Goal: Task Accomplishment & Management: Manage account settings

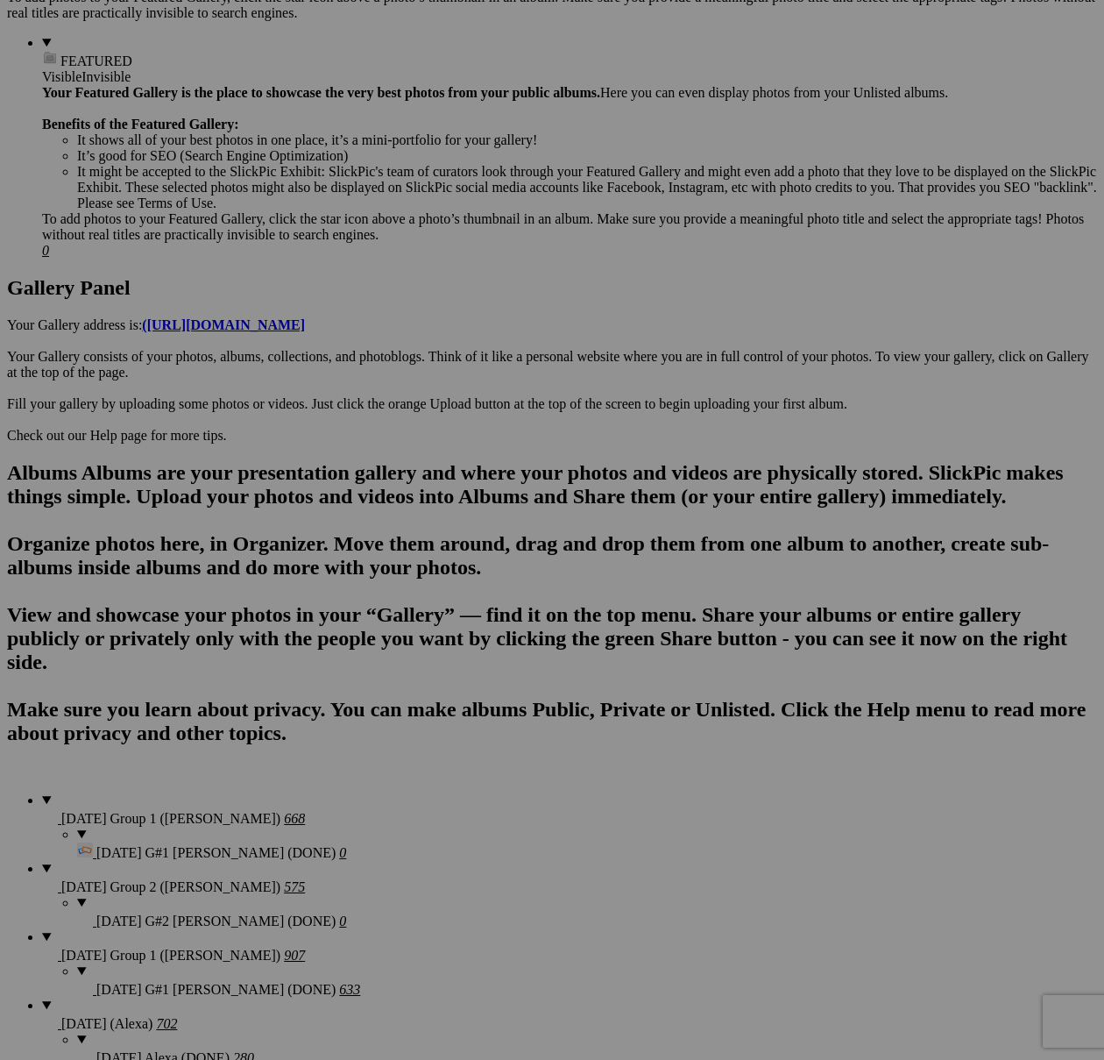
scroll to position [416, 0]
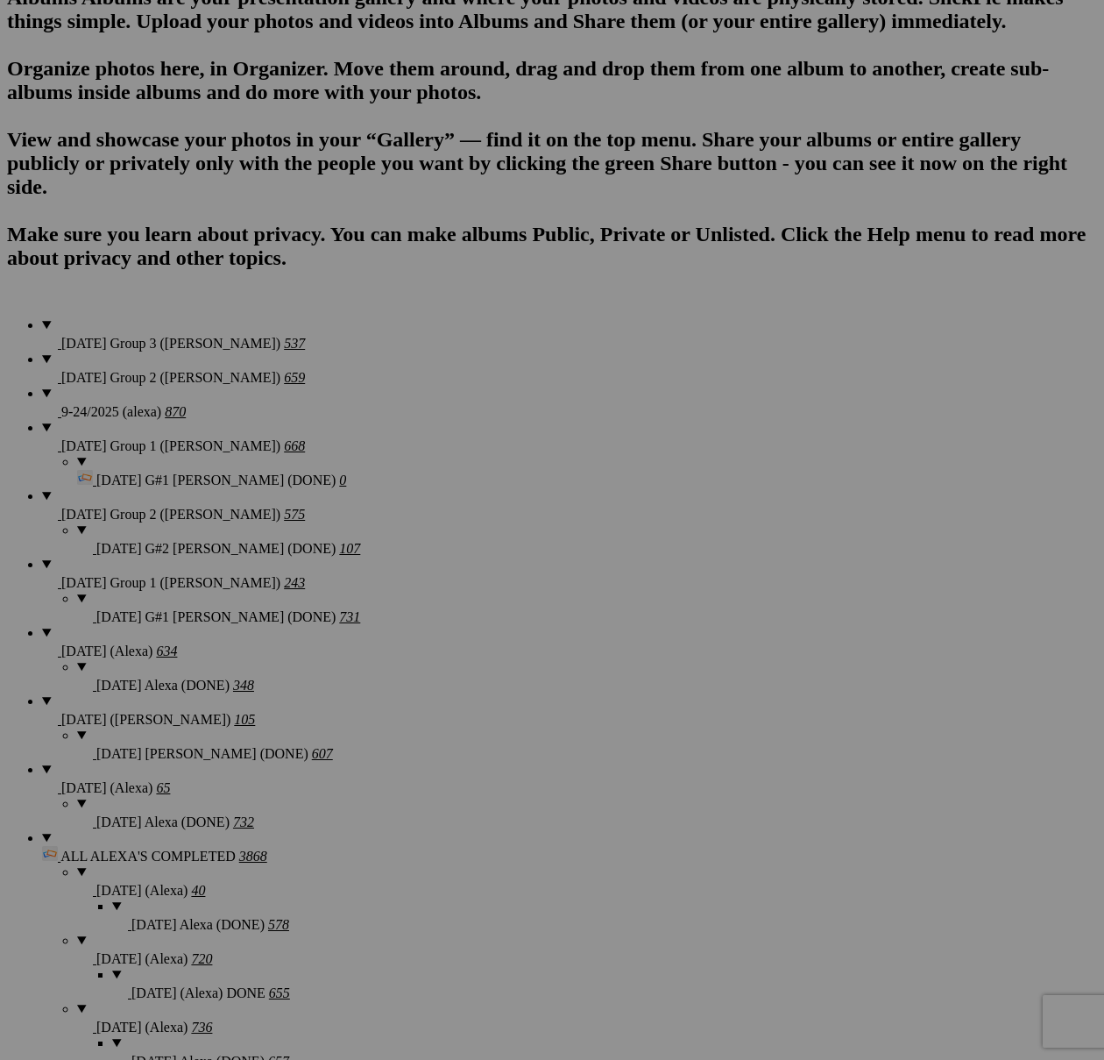
scroll to position [1189, 0]
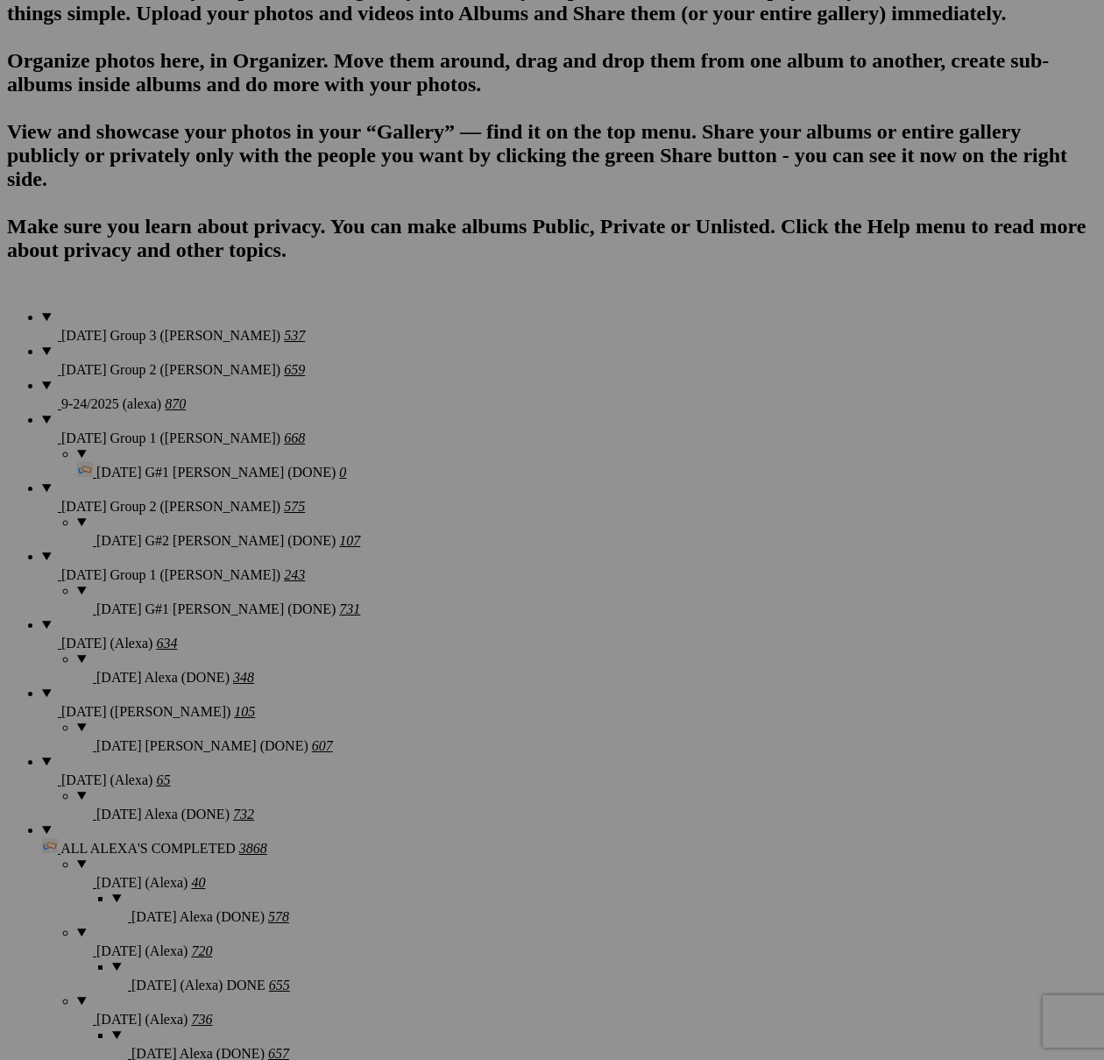
click at [359, 585] on span "Cancel" at bounding box center [339, 577] width 39 height 15
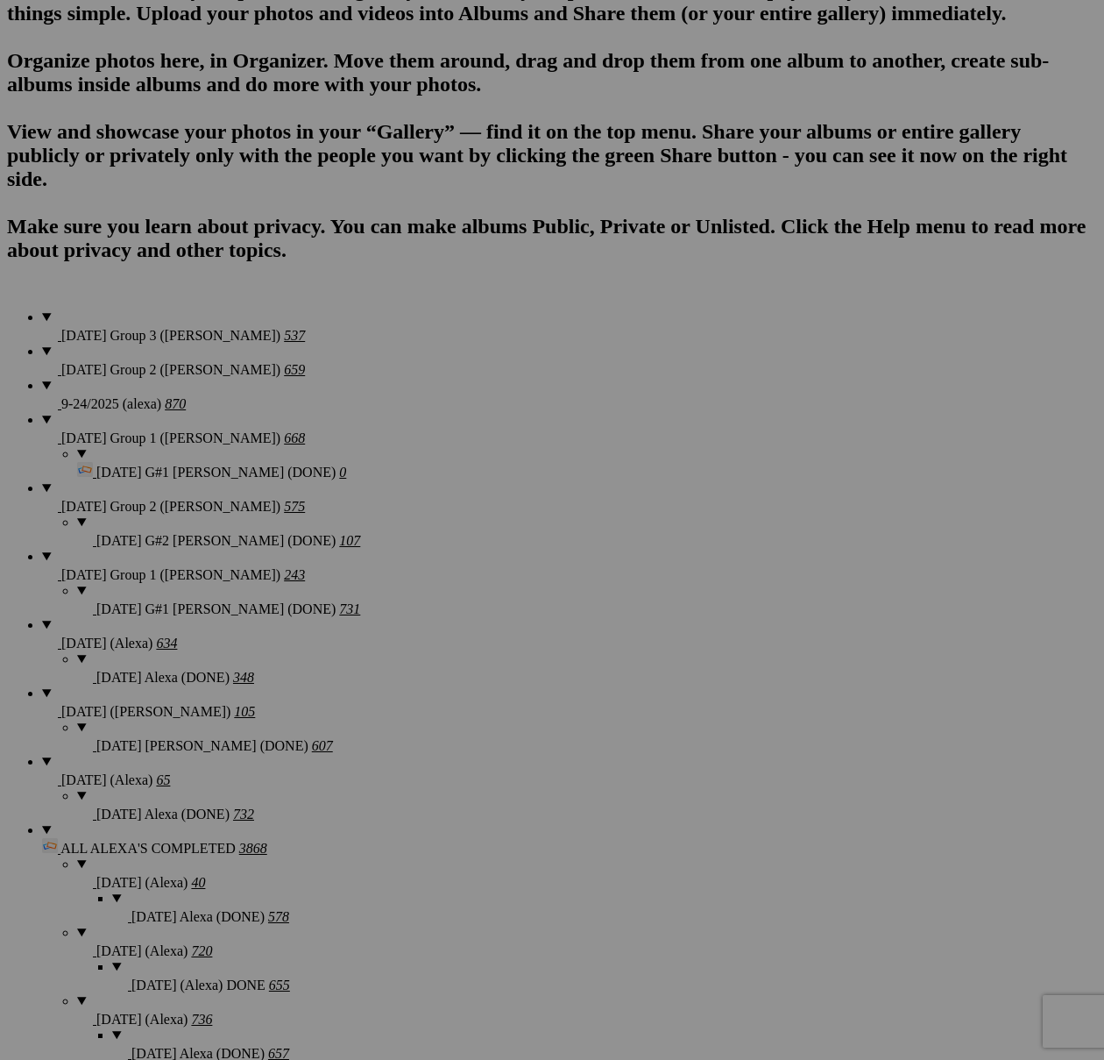
type textarea "<!-- SlickPic.com image hosting. HTML Bulk Share code Starts Here --> <div styl…"
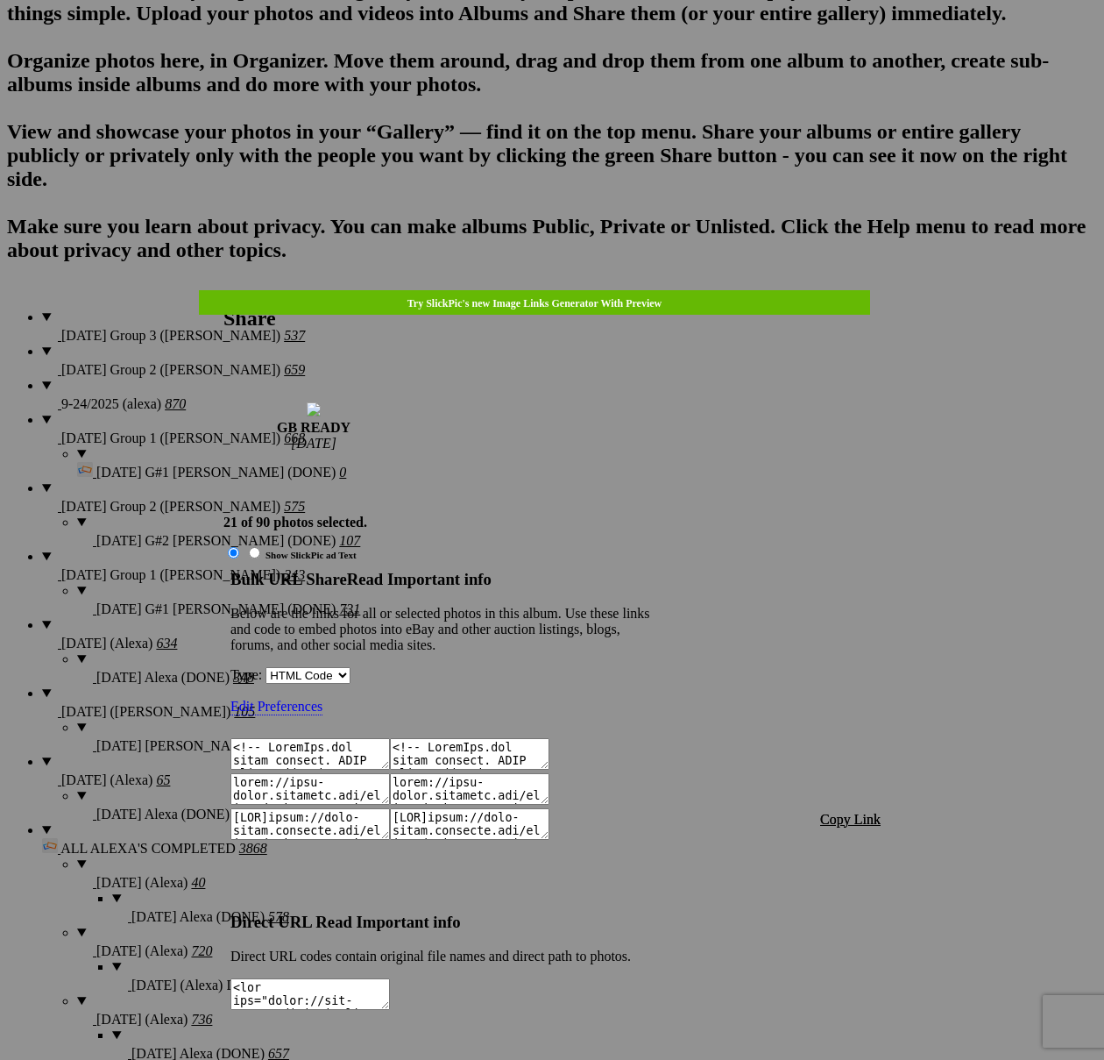
click at [837, 812] on span "Copy Link" at bounding box center [850, 819] width 60 height 15
click at [578, 43] on div at bounding box center [552, 530] width 1104 height 1060
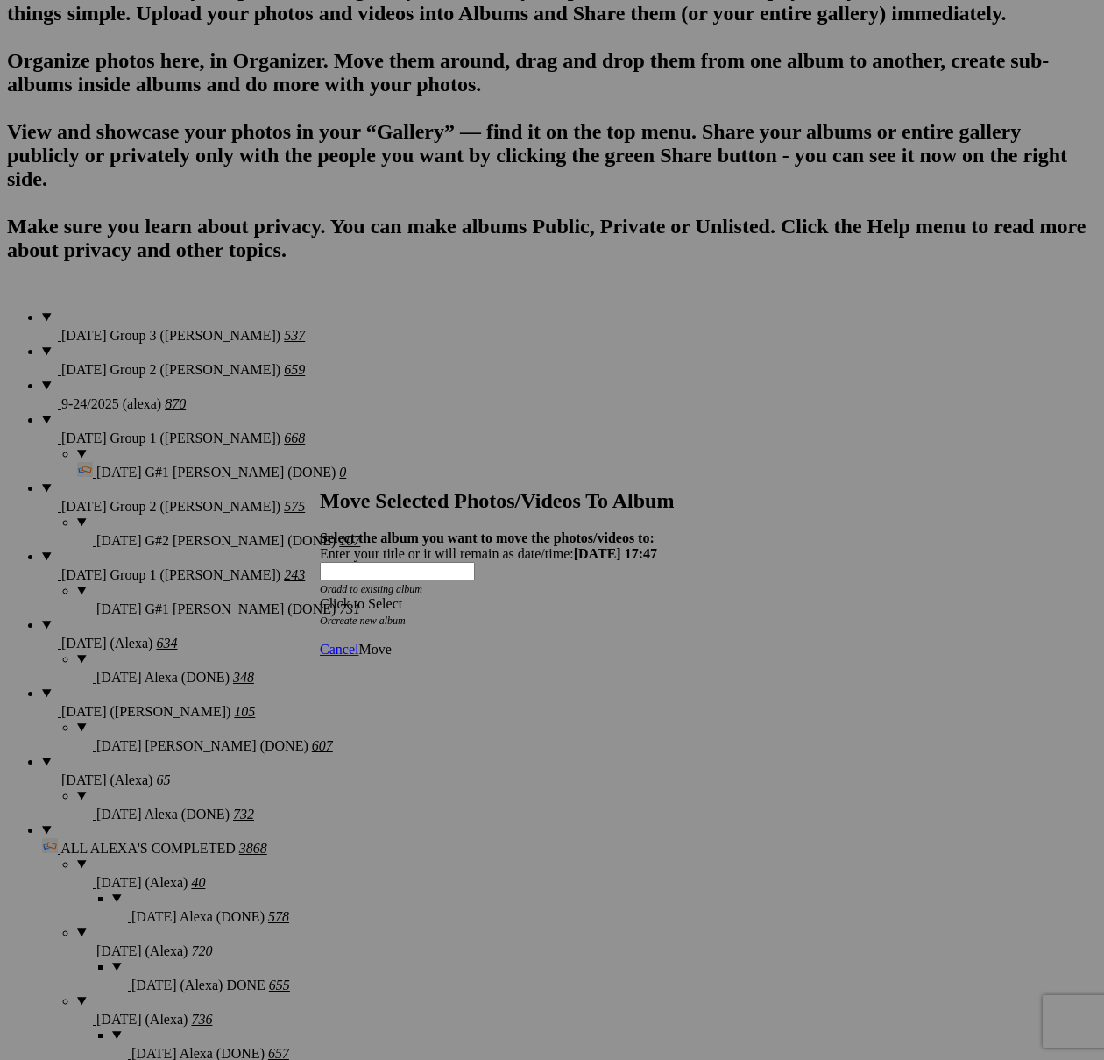
click at [636, 596] on div "Click to Select" at bounding box center [552, 604] width 465 height 16
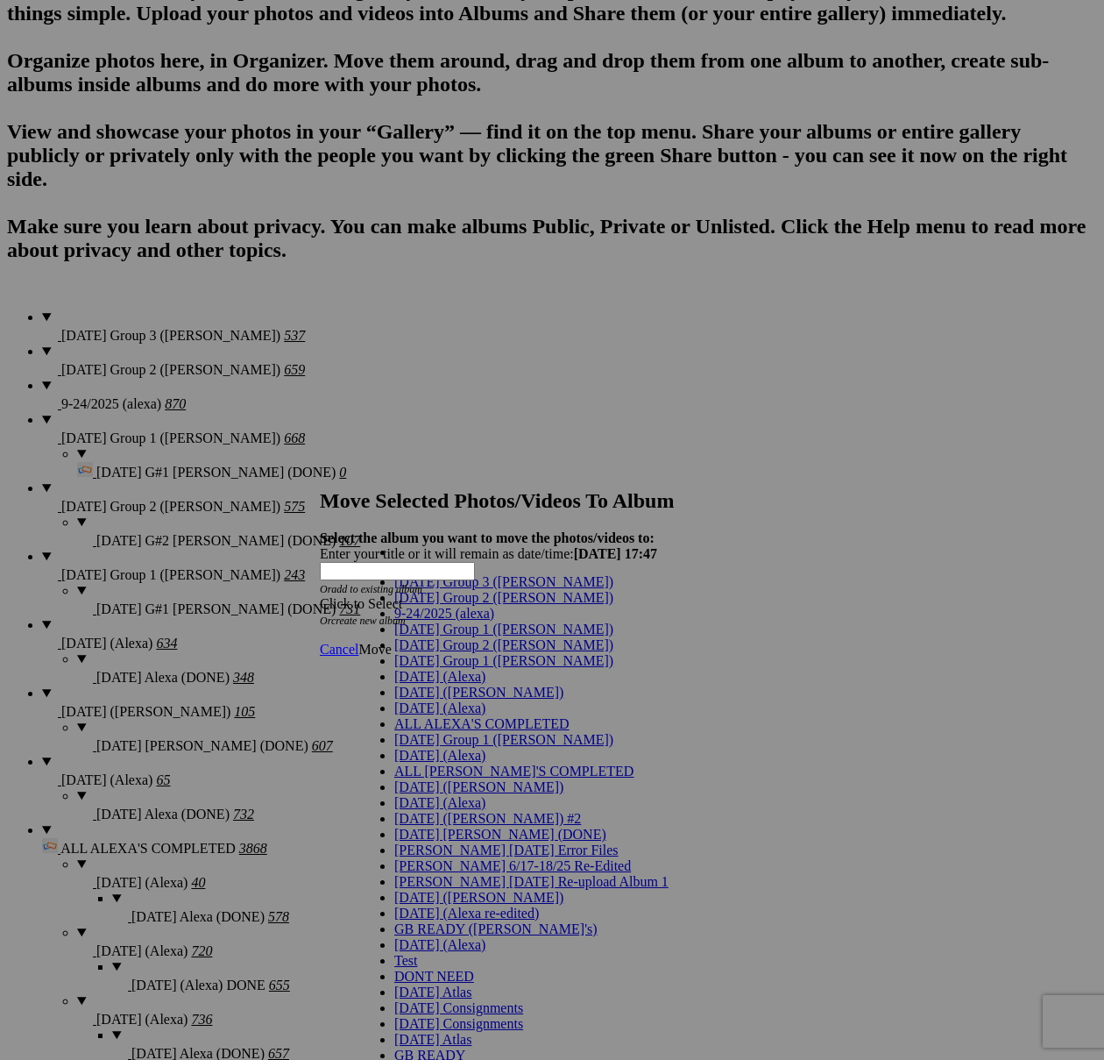
scroll to position [563, 0]
click at [450, 1059] on span "GB Listings Created" at bounding box center [452, 1070] width 116 height 15
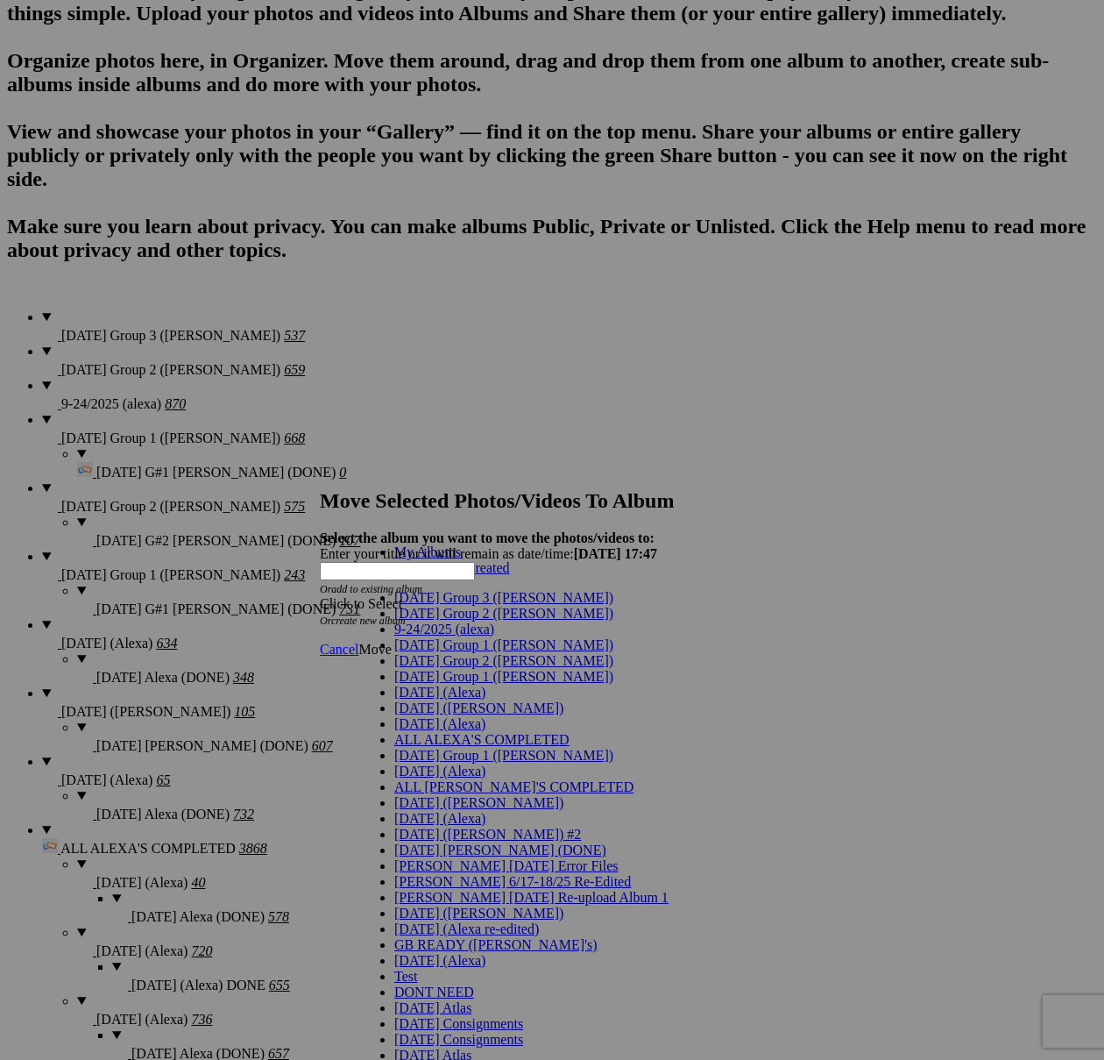
click at [453, 575] on link "GB Listings Created" at bounding box center [452, 567] width 116 height 15
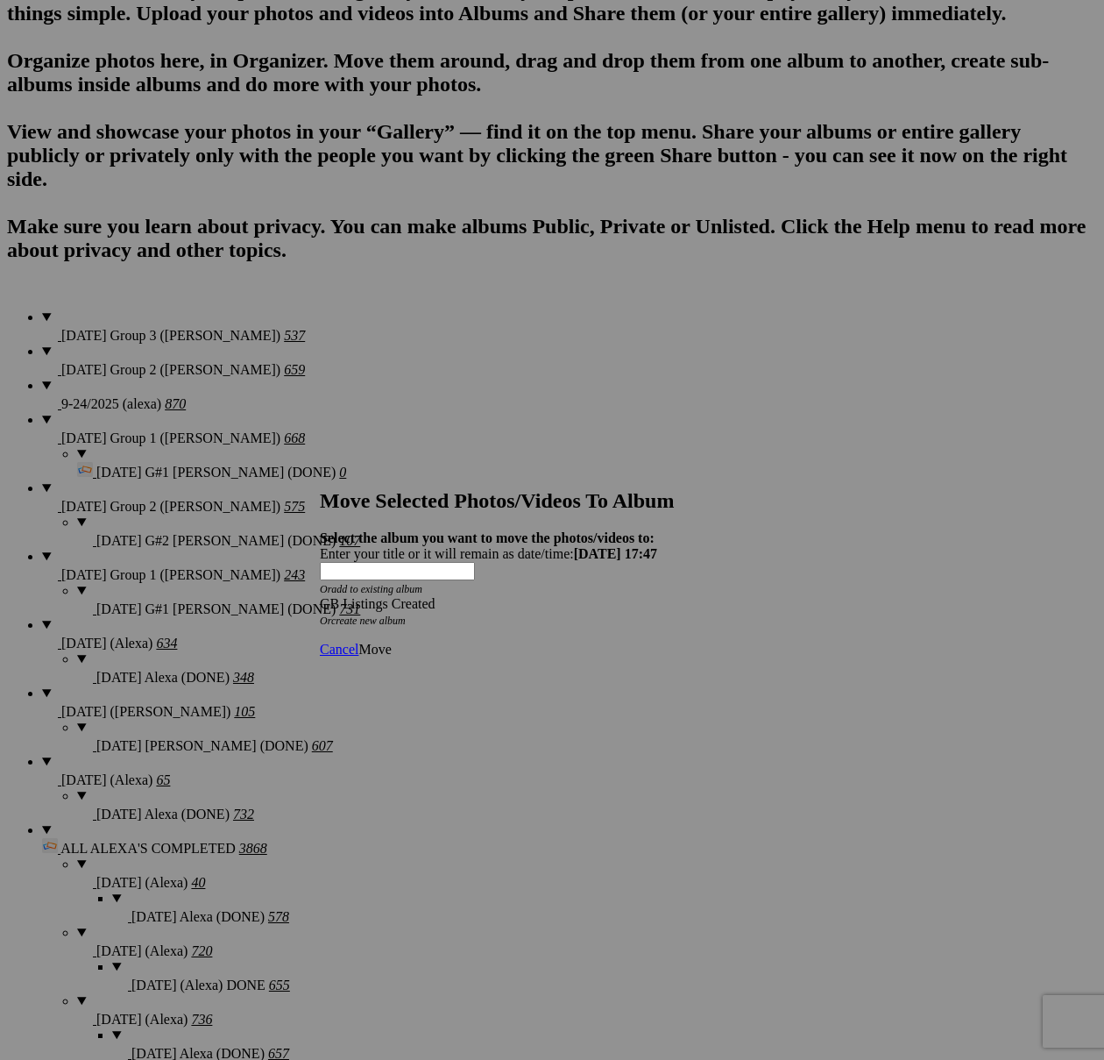
click at [391, 642] on span "Move" at bounding box center [375, 649] width 32 height 15
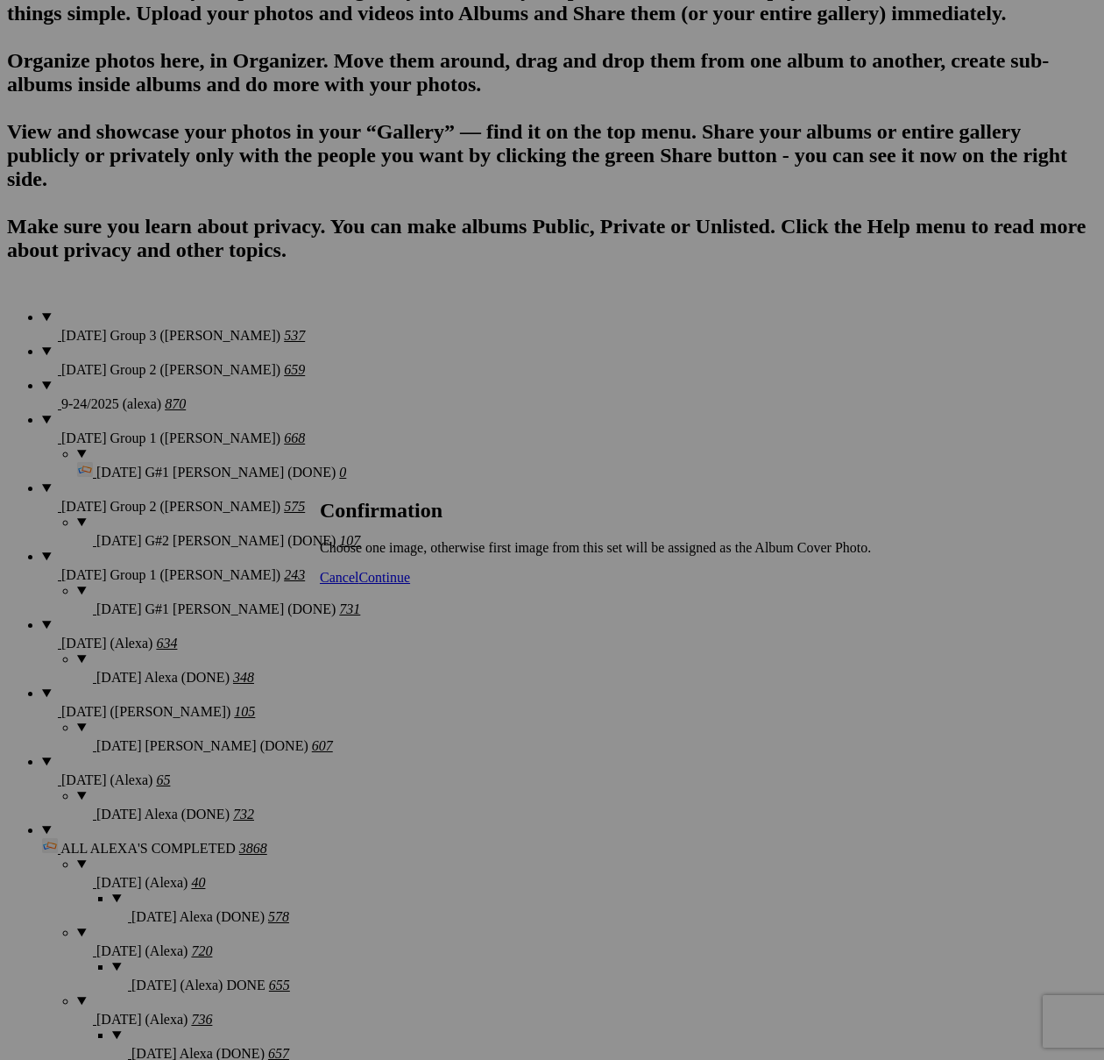
click at [359, 585] on span "Cancel" at bounding box center [339, 577] width 39 height 15
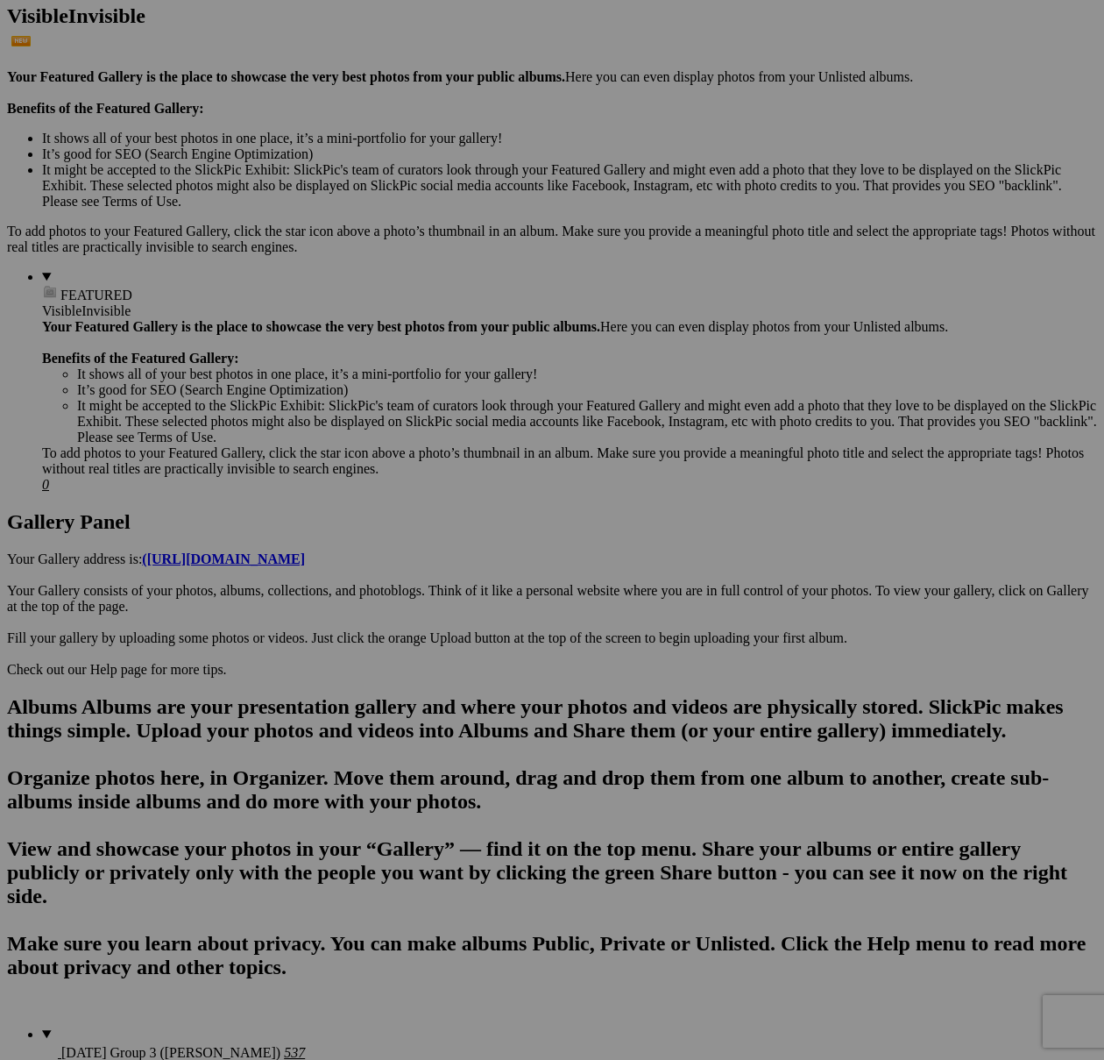
scroll to position [499, 0]
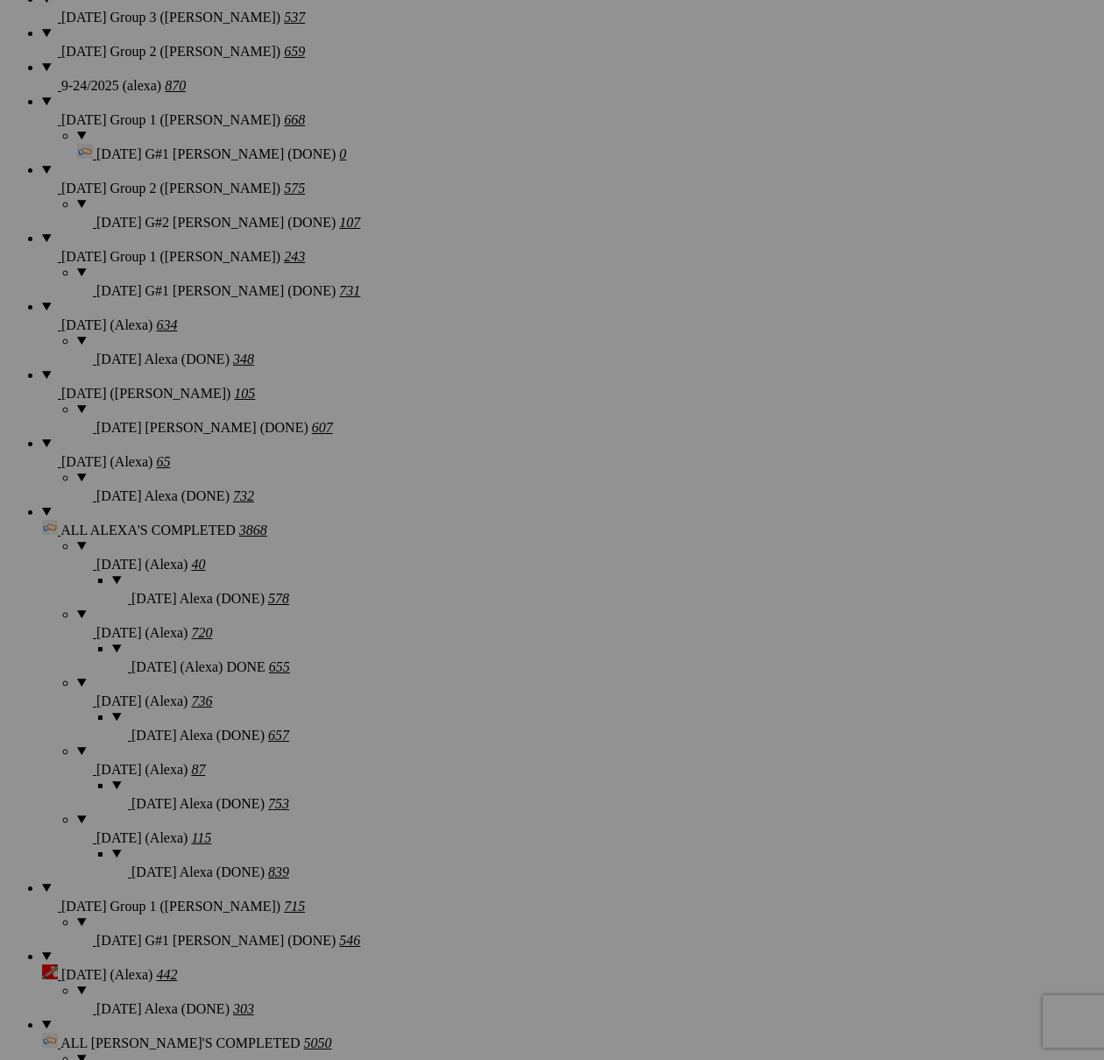
scroll to position [1510, 0]
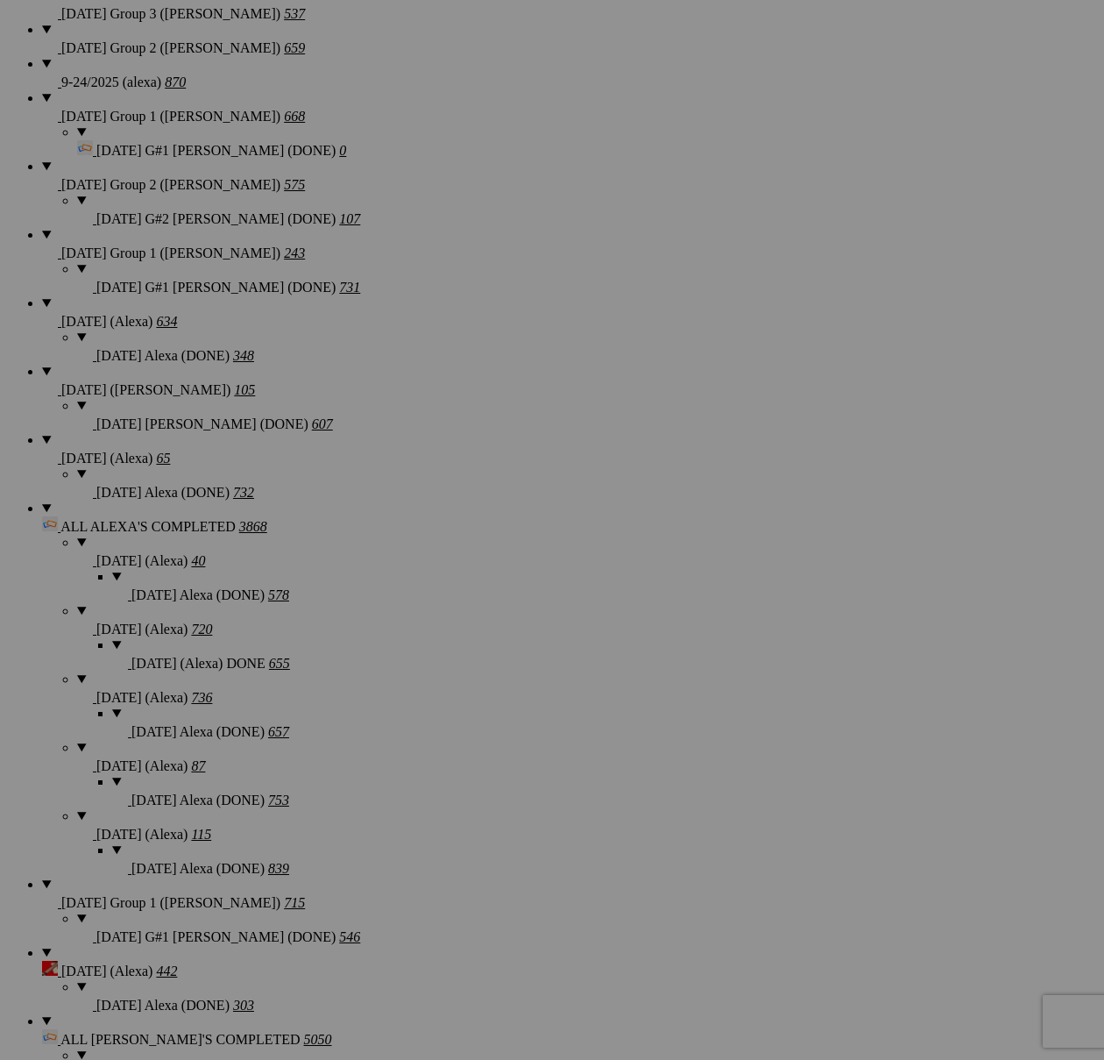
type textarea "<!-- SlickPic.com image hosting. HTML Bulk Share code Starts Here --> <div styl…"
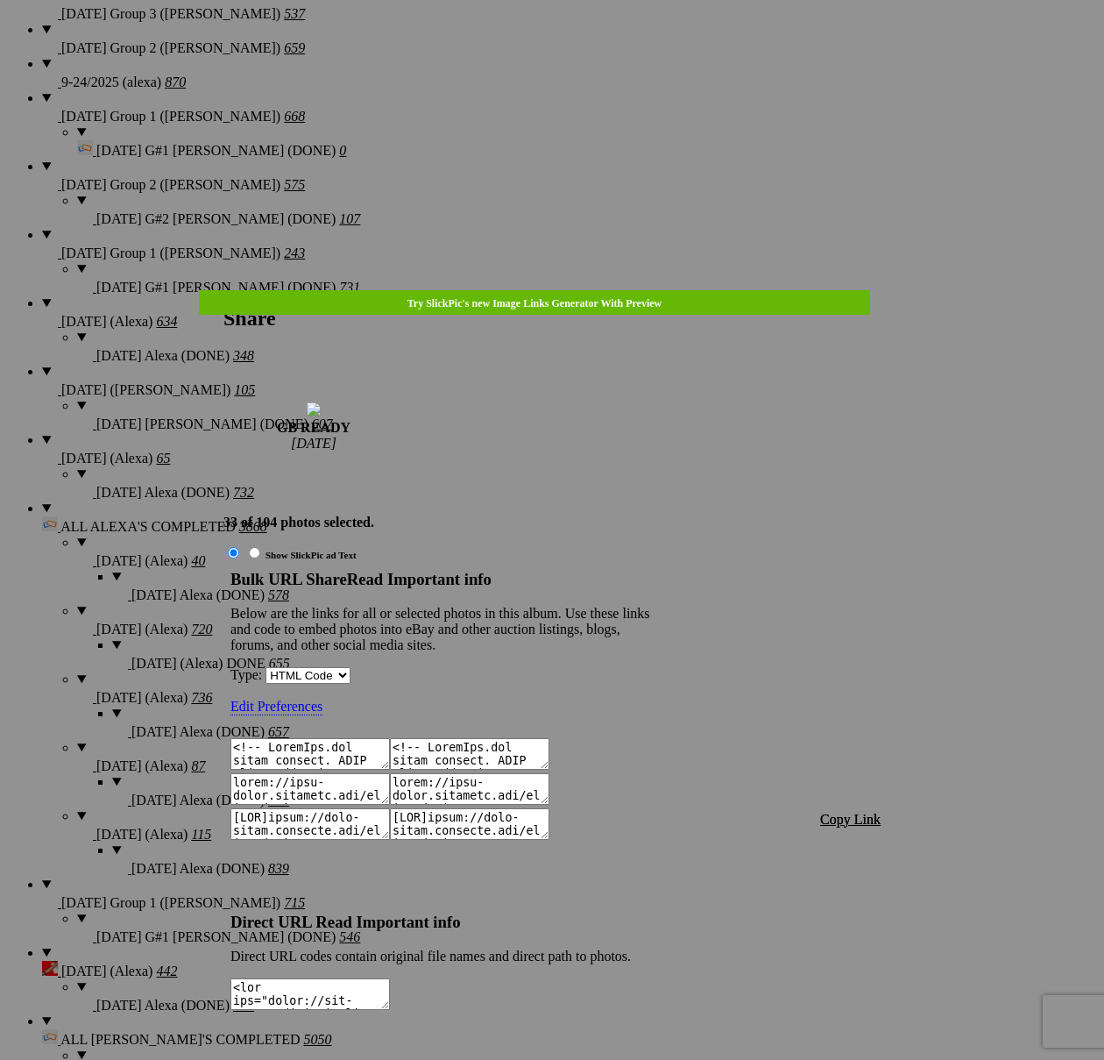
click at [869, 812] on span "Copy Link" at bounding box center [850, 819] width 60 height 15
click at [577, 53] on div at bounding box center [552, 530] width 1104 height 1060
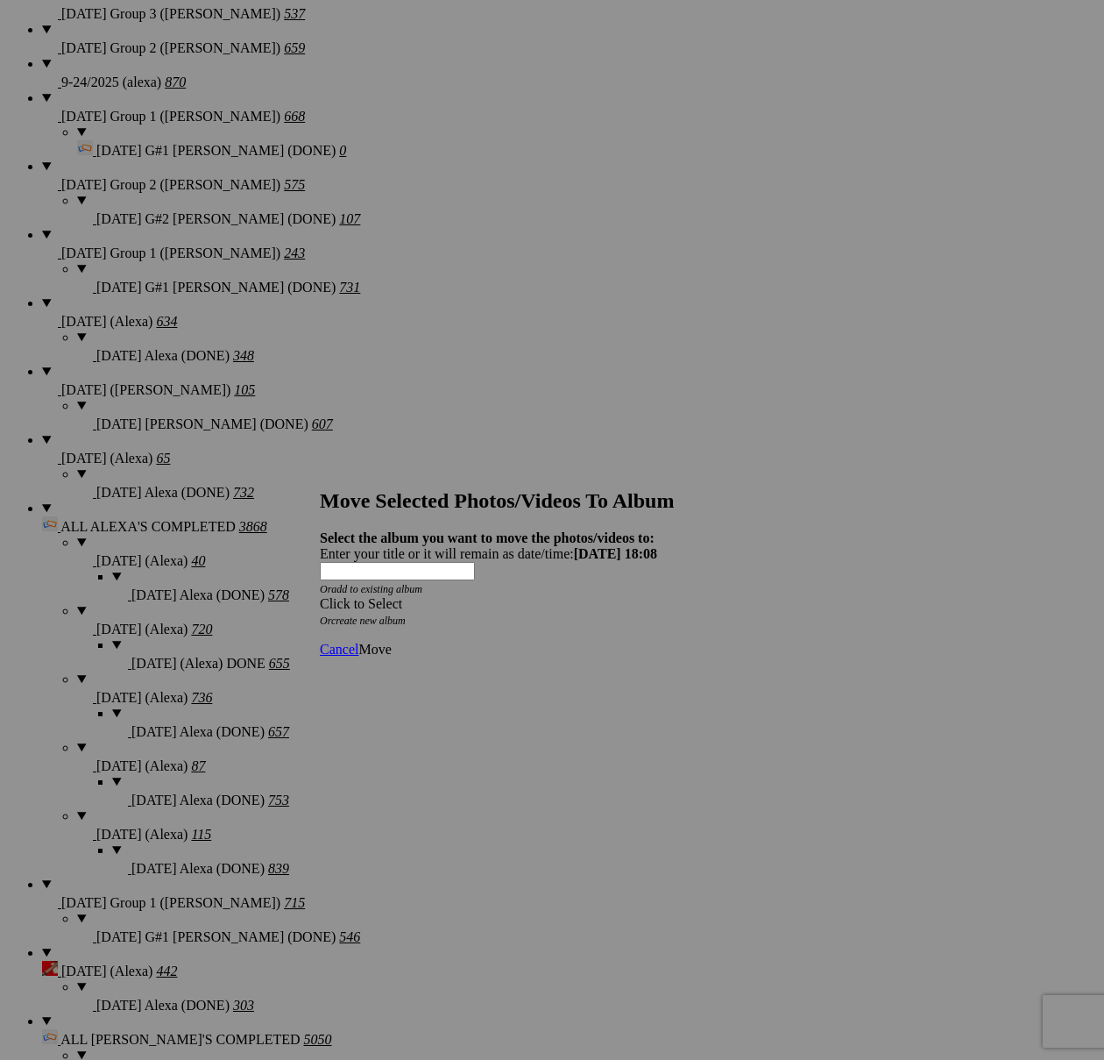
click at [600, 596] on div "Click to Select" at bounding box center [552, 604] width 465 height 16
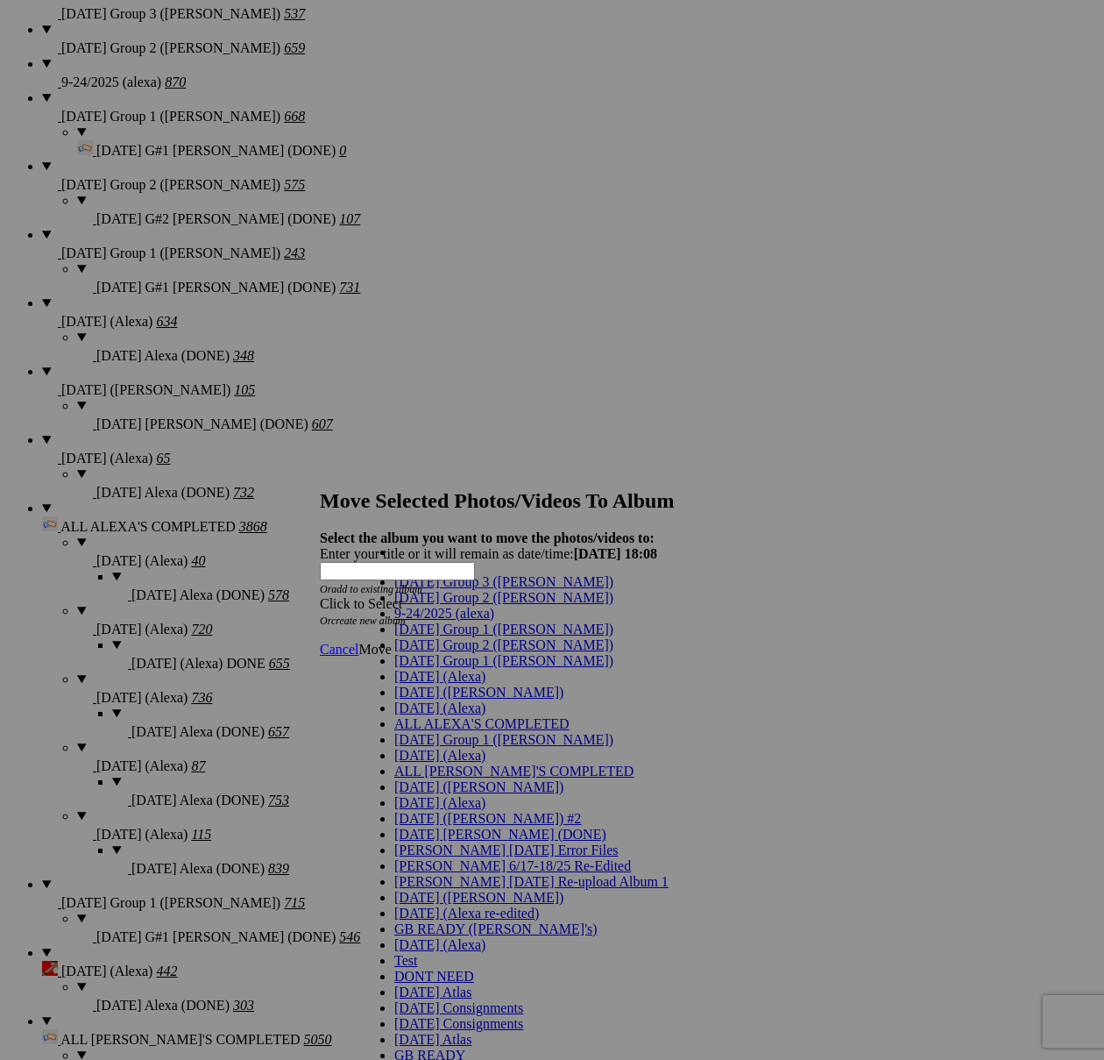
scroll to position [563, 0]
click at [429, 1059] on span "GB Listings Created" at bounding box center [452, 1070] width 116 height 15
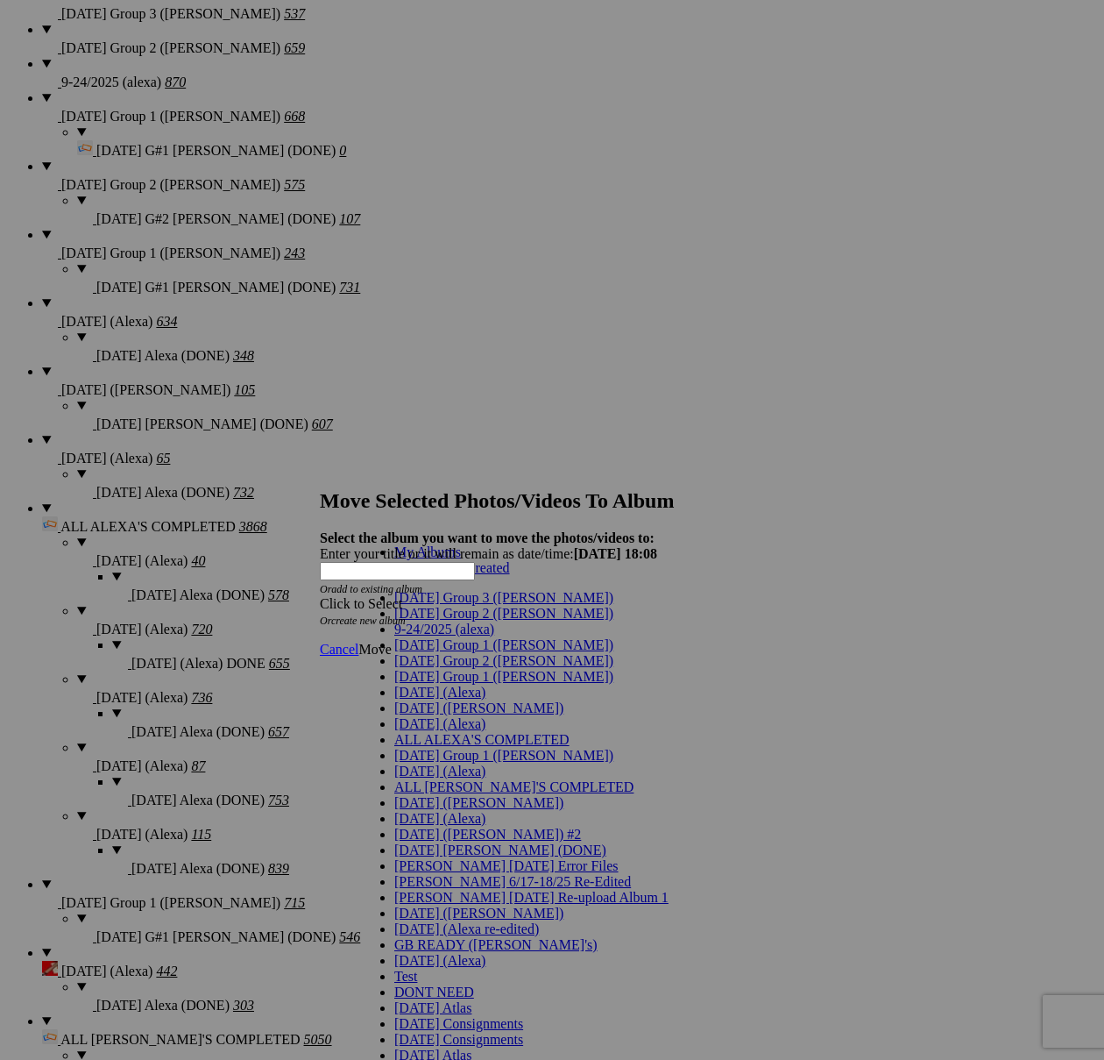
click at [431, 575] on link "GB Listings Created" at bounding box center [452, 567] width 116 height 15
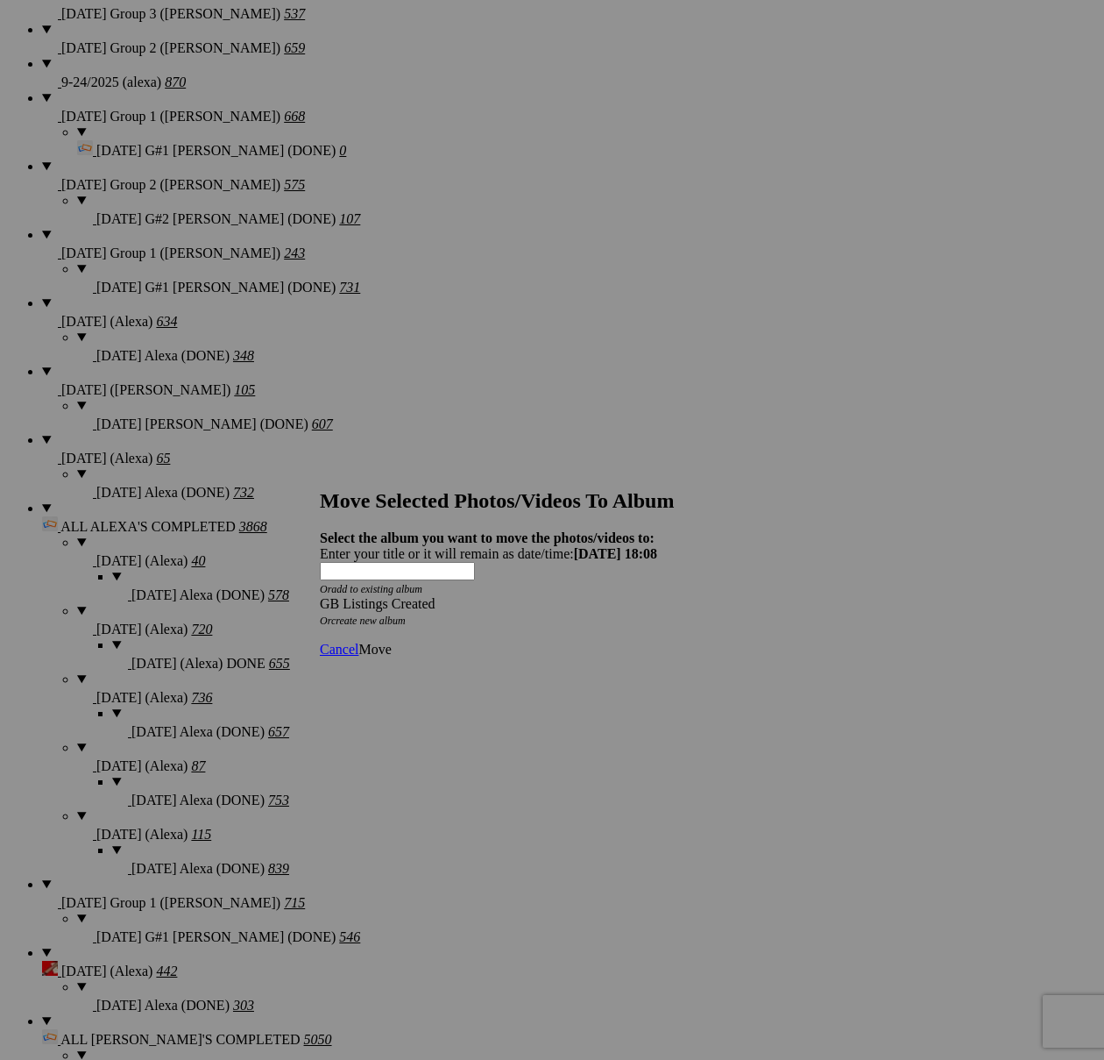
click at [391, 642] on span "Move" at bounding box center [375, 649] width 32 height 15
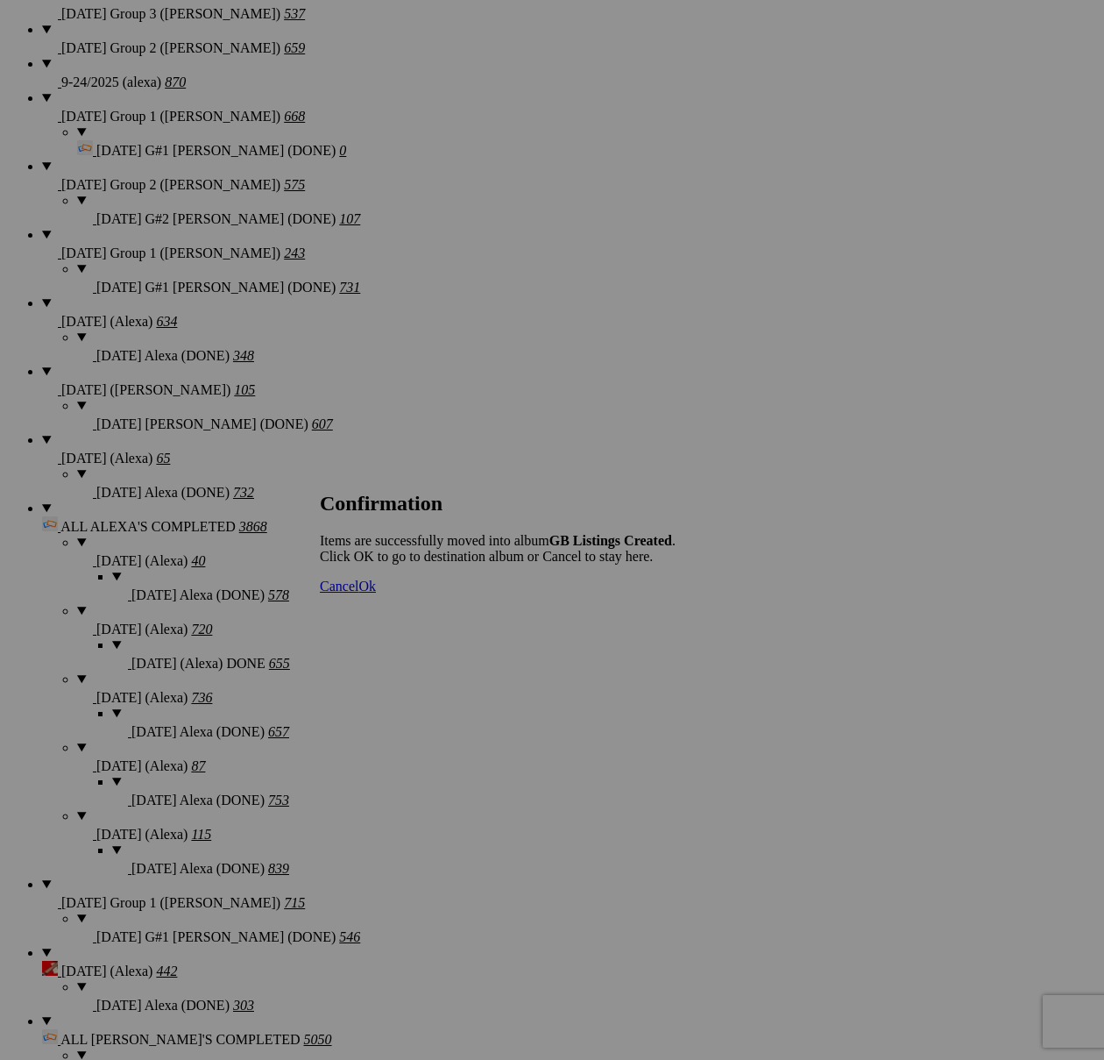
click at [359, 593] on span "Cancel" at bounding box center [339, 586] width 39 height 15
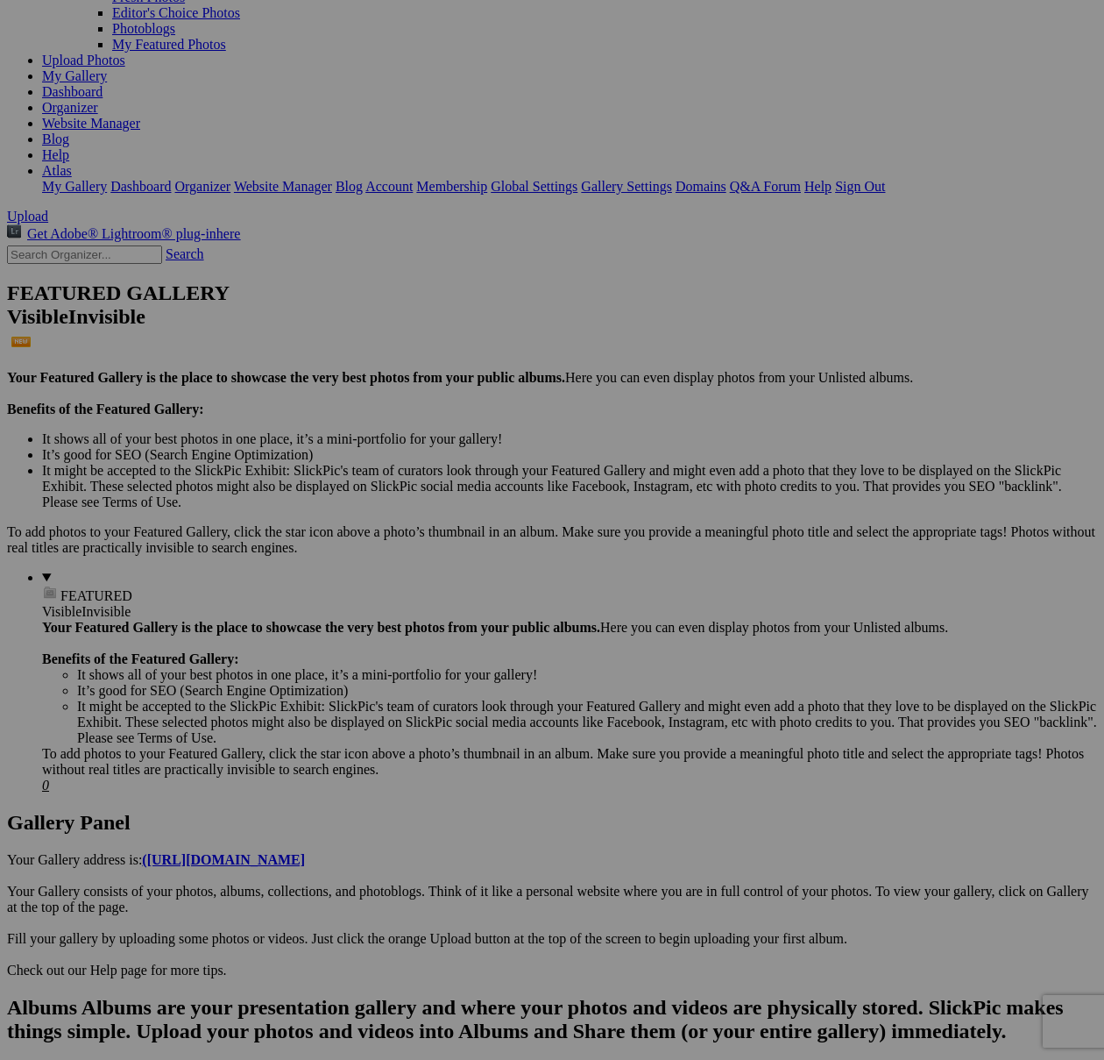
scroll to position [0, 0]
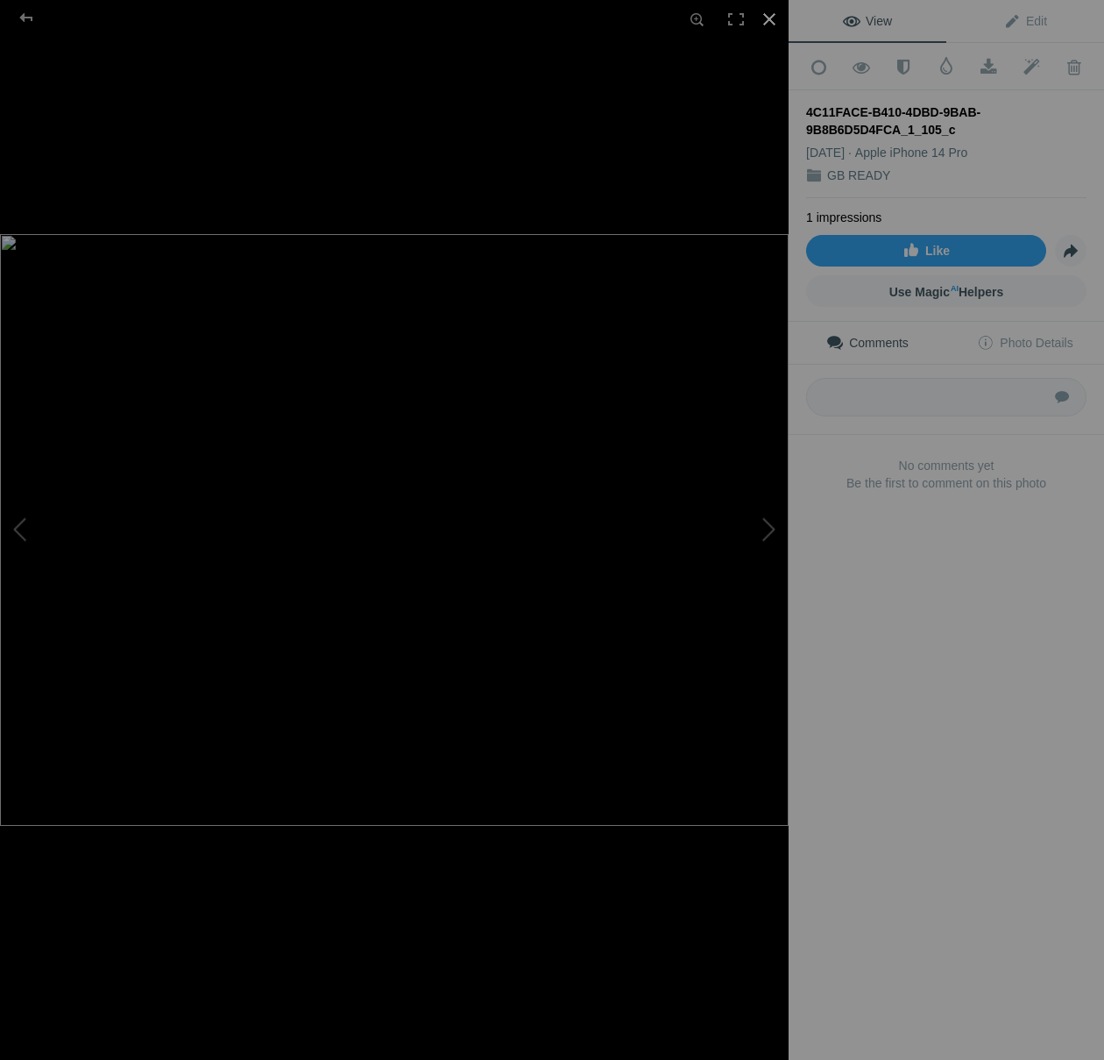
click at [769, 25] on div at bounding box center [769, 19] width 39 height 39
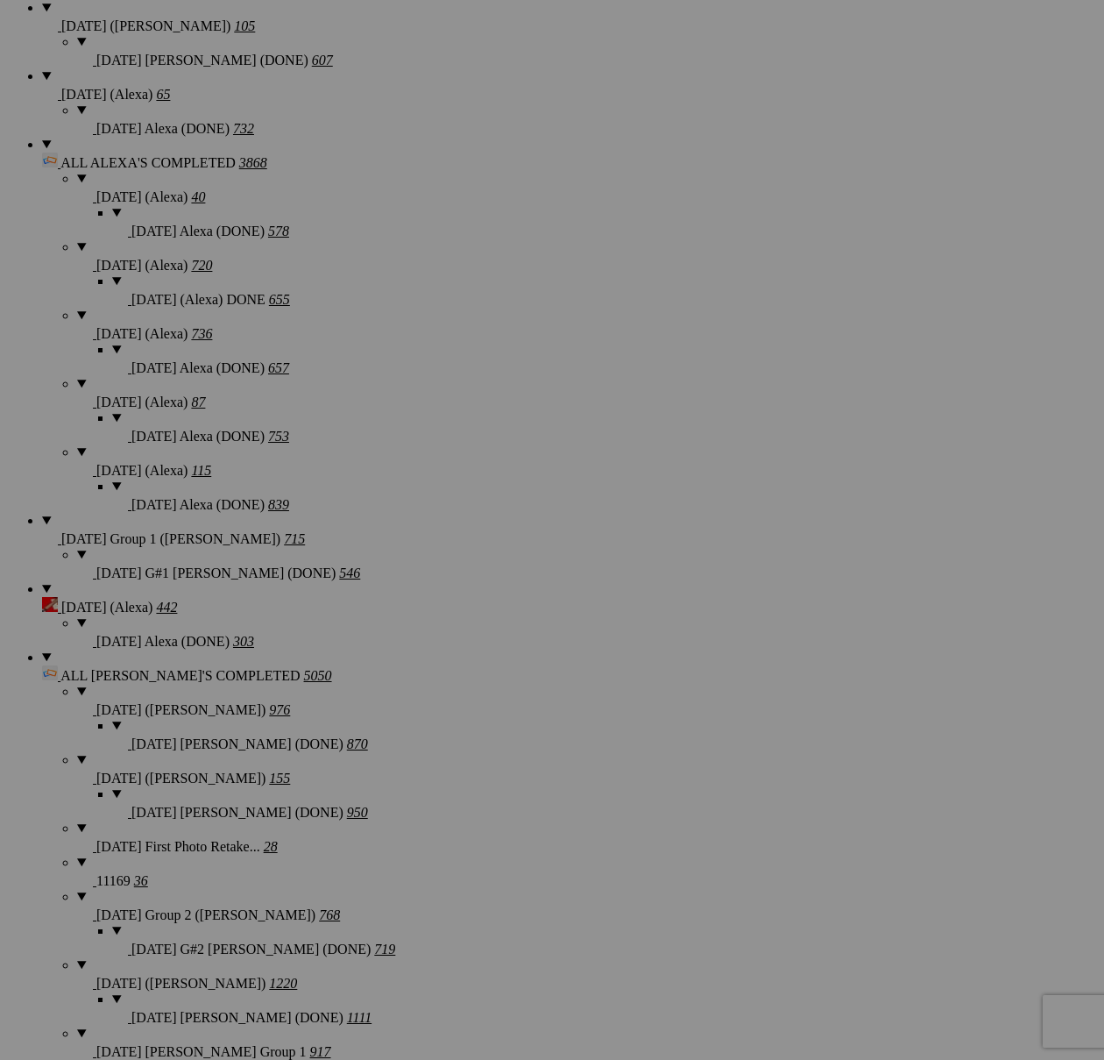
scroll to position [1871, 0]
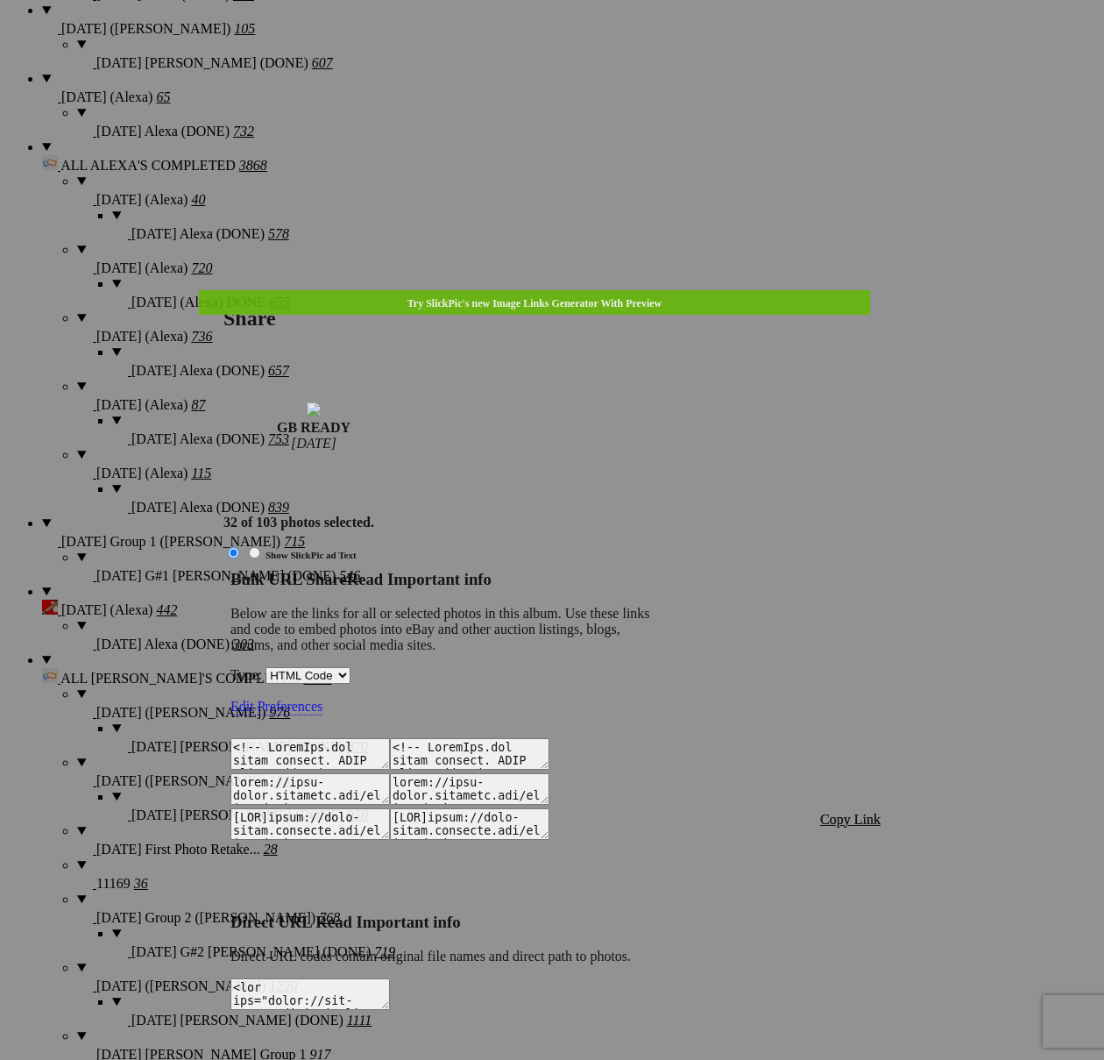
type textarea "<!-- [DOMAIN_NAME] image hosting. HTML Bulk Share code Starts Here --> <div sty…"
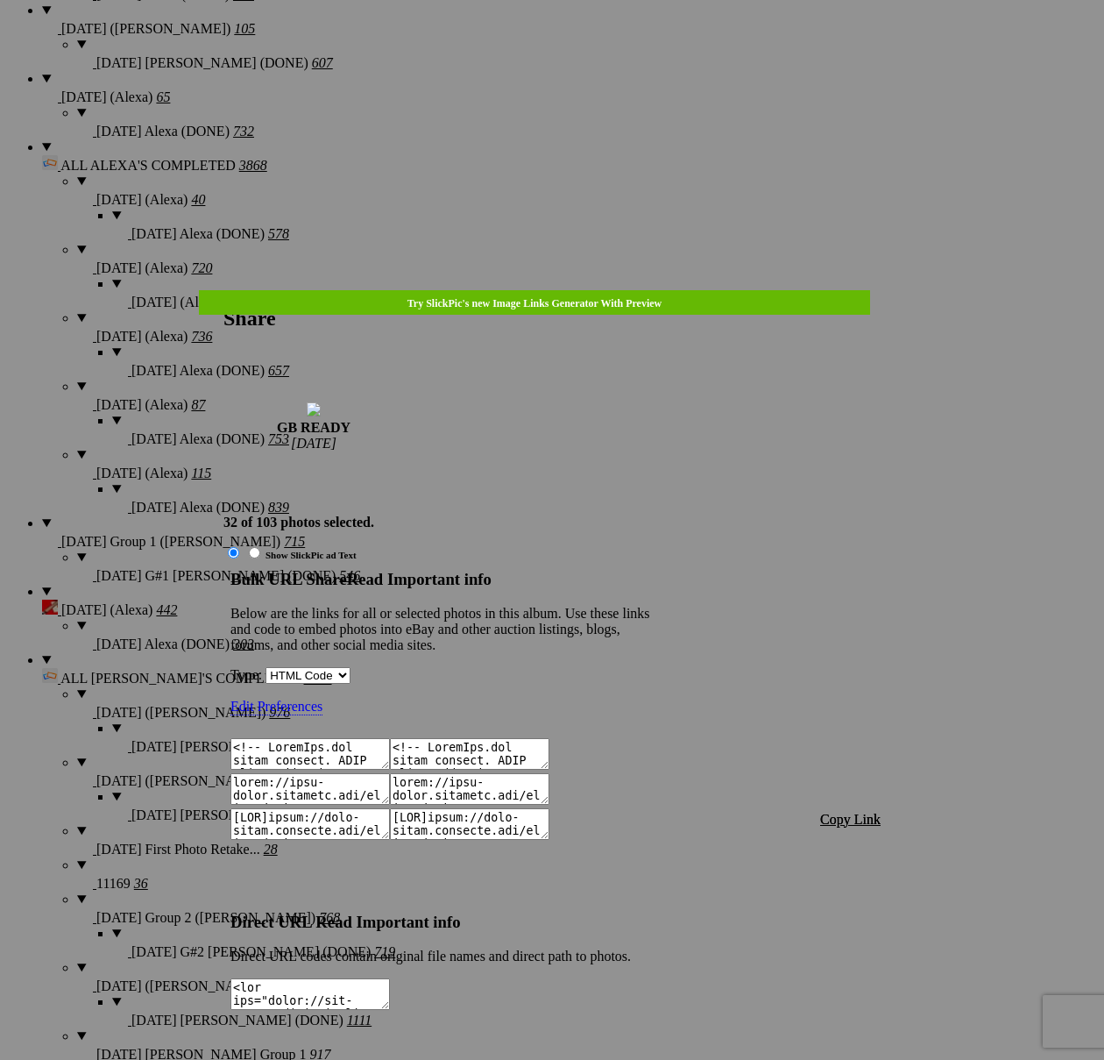
click at [854, 812] on span "Copy Link" at bounding box center [850, 819] width 60 height 15
click at [556, 46] on div at bounding box center [552, 530] width 1104 height 1060
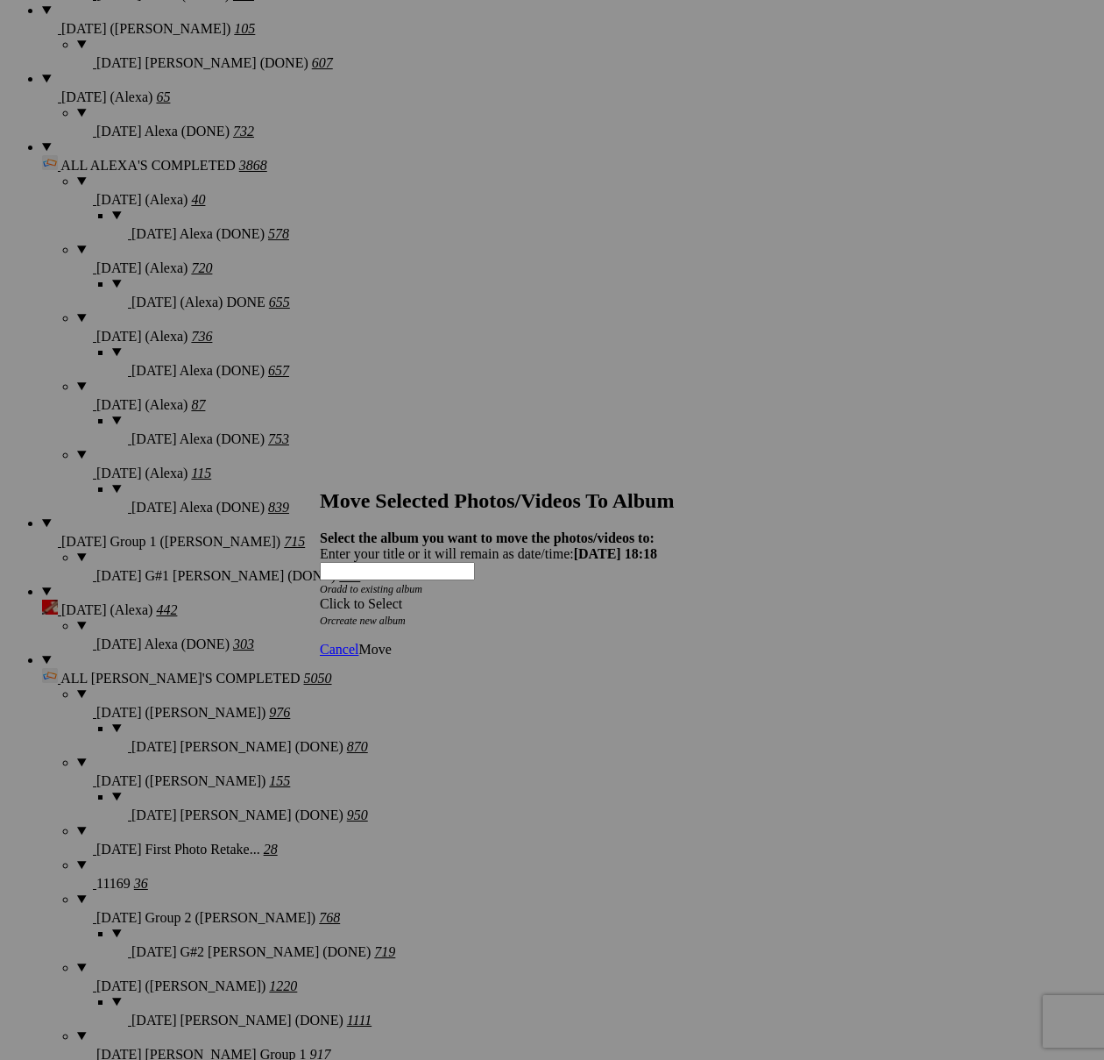
click at [454, 596] on div "Click to Select" at bounding box center [552, 604] width 465 height 16
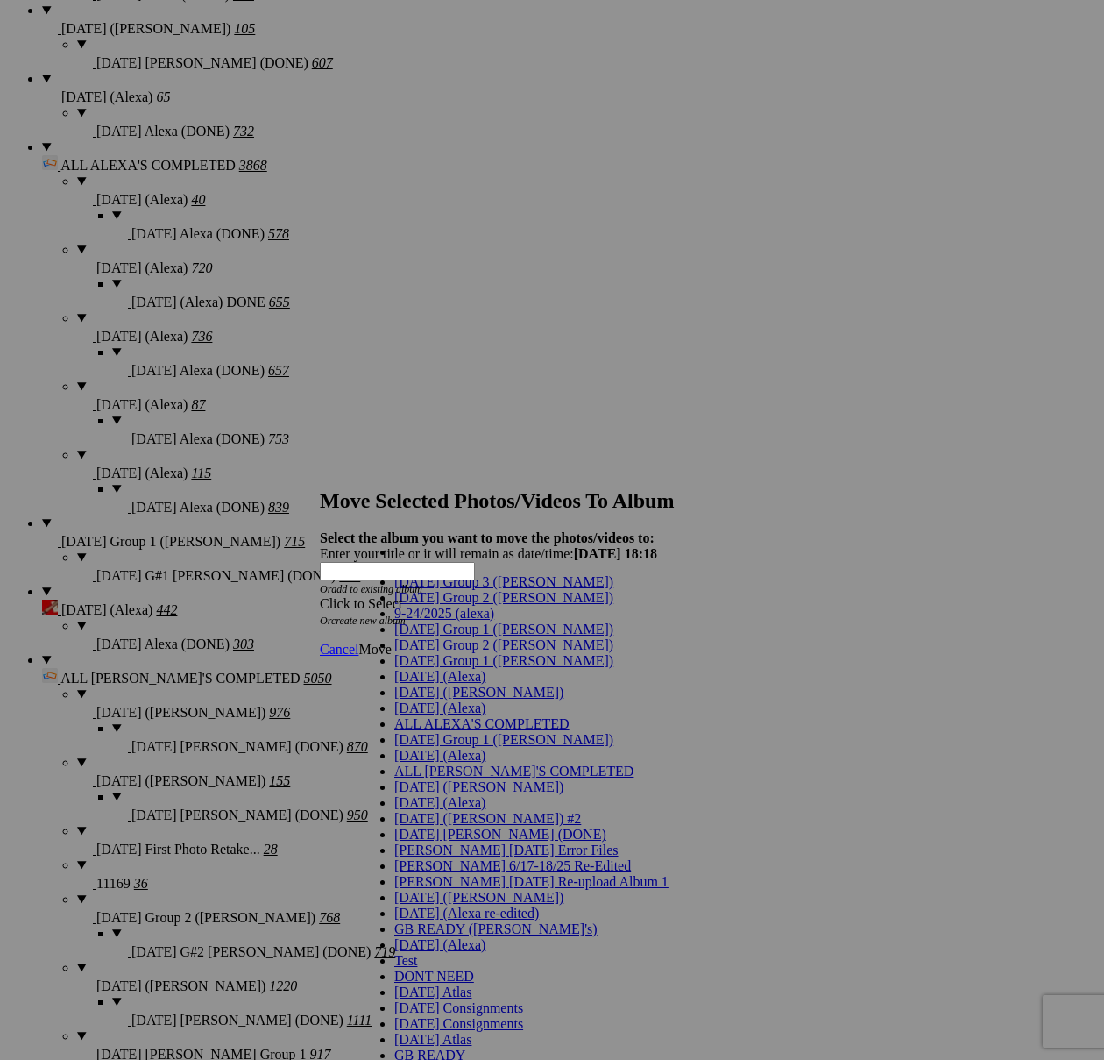
scroll to position [563, 0]
click at [430, 1059] on span "GB Listings Created" at bounding box center [452, 1070] width 116 height 15
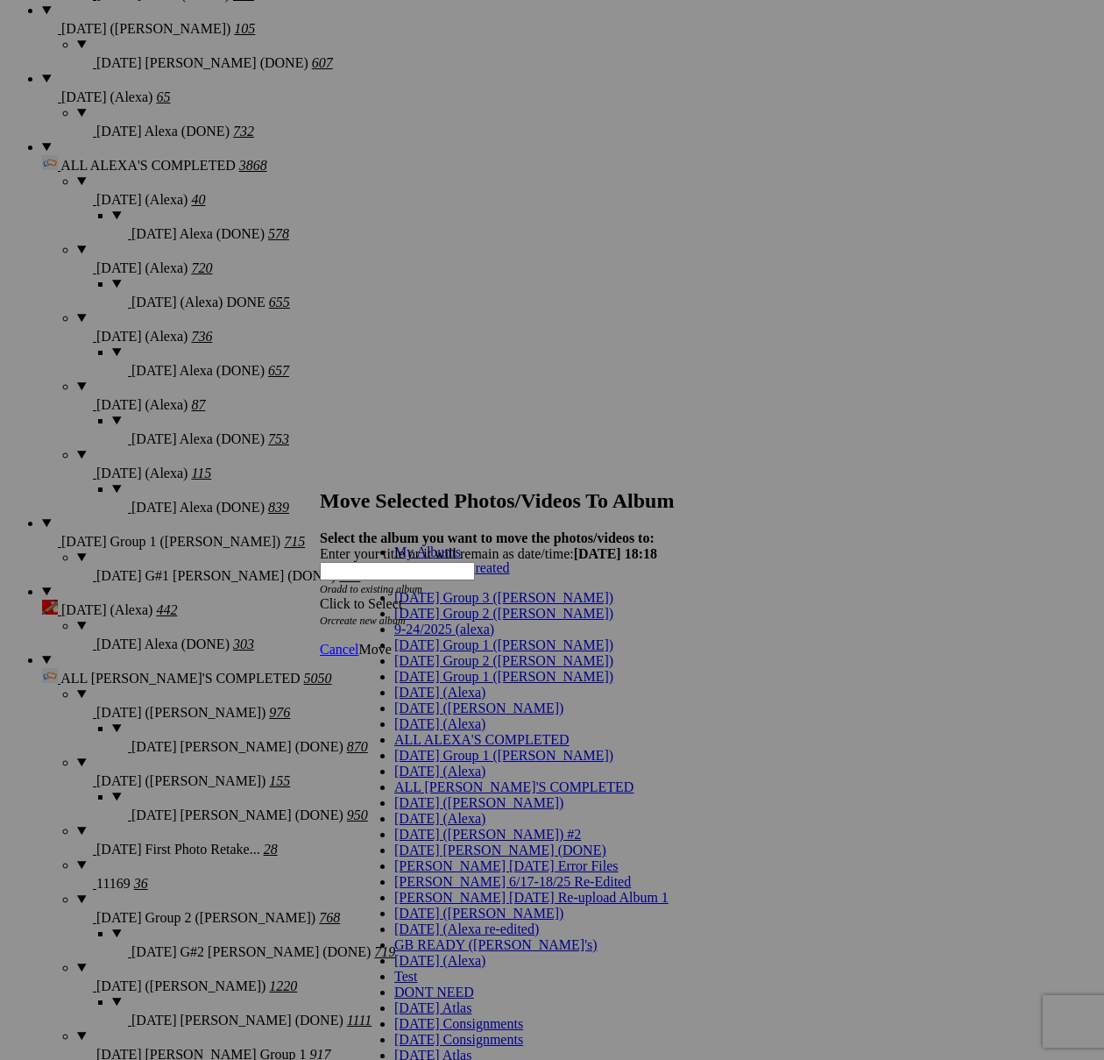
drag, startPoint x: 436, startPoint y: 581, endPoint x: 444, endPoint y: 583, distance: 8.9
click at [436, 575] on link "GB Listings Created" at bounding box center [452, 567] width 116 height 15
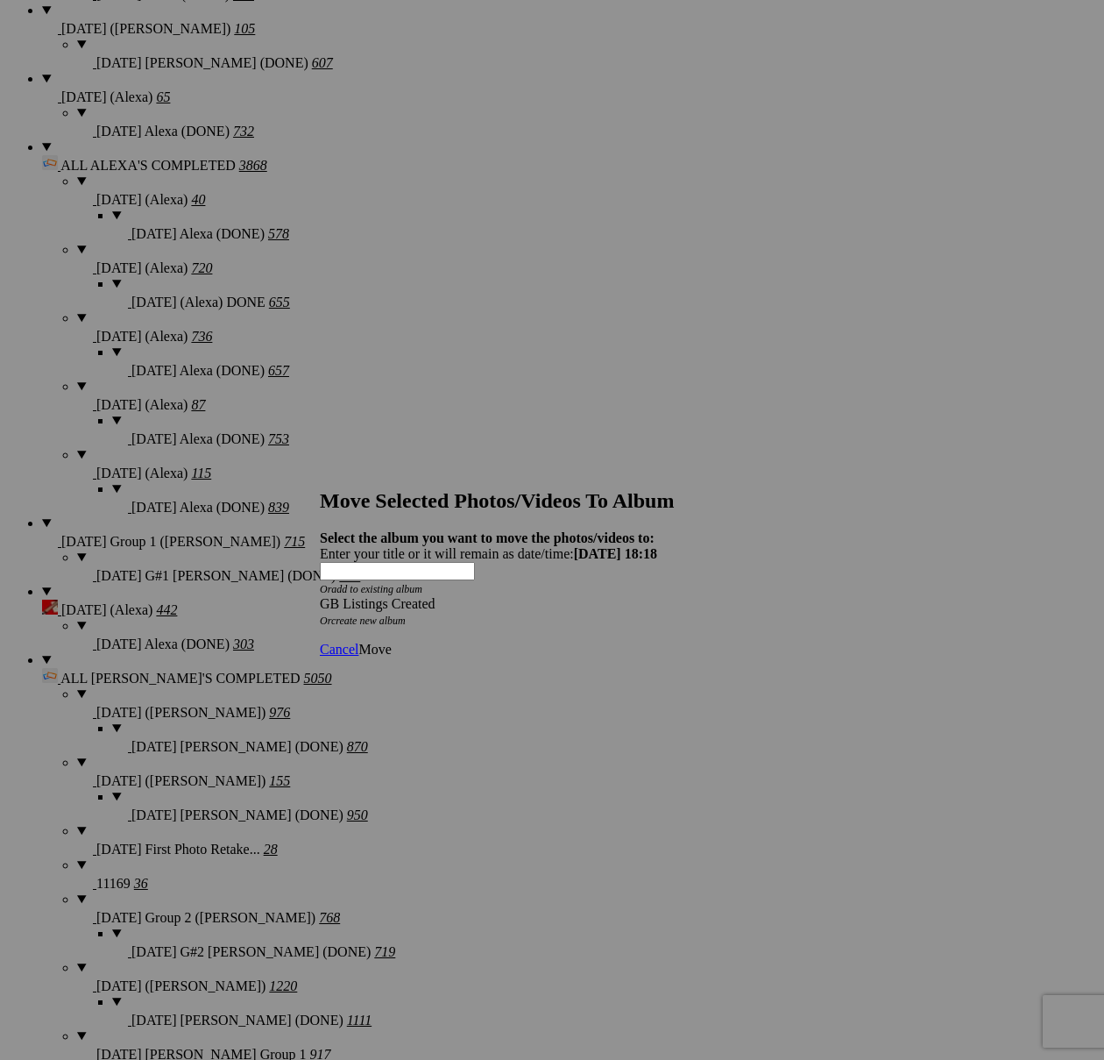
click at [391, 642] on span "Move" at bounding box center [375, 649] width 32 height 15
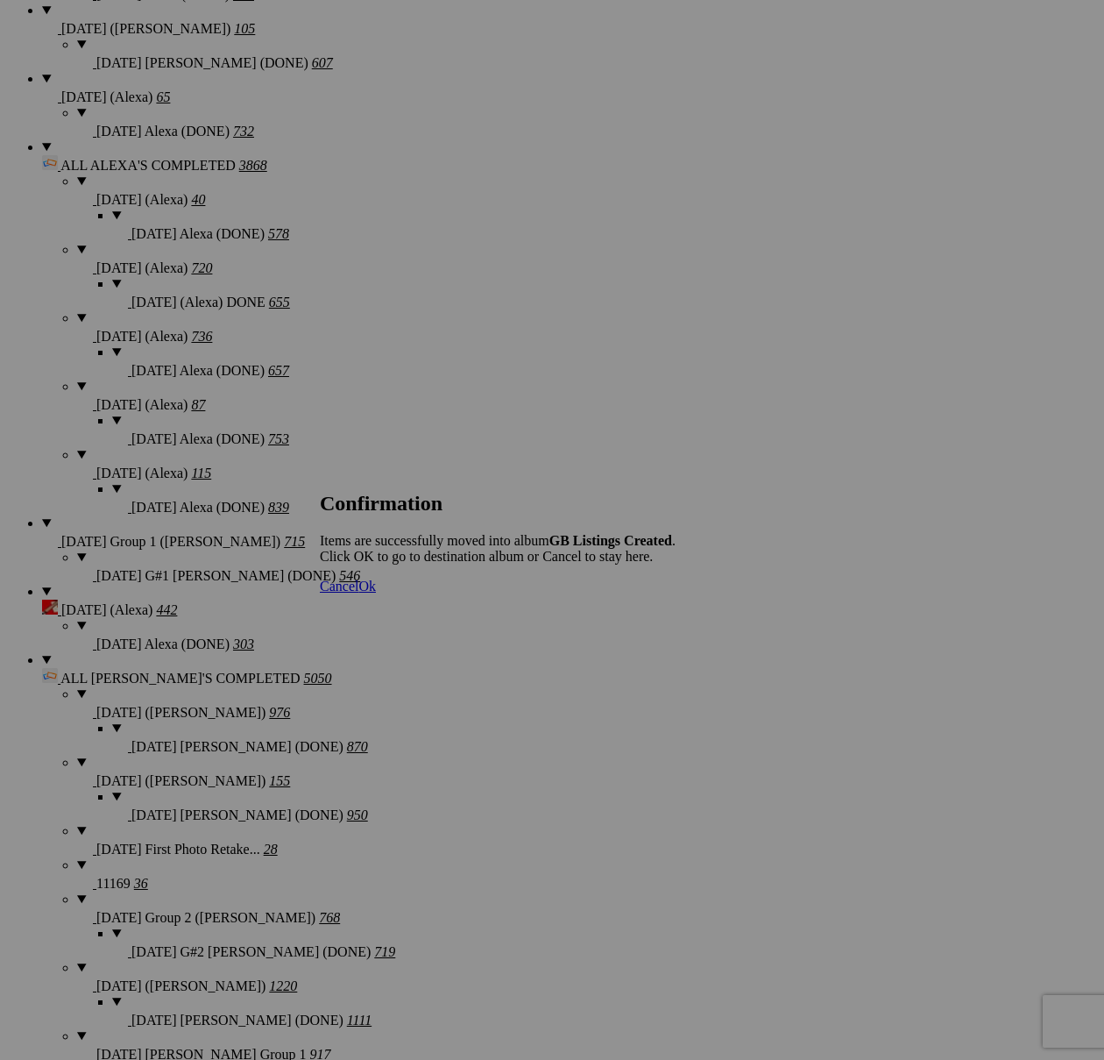
click at [359, 593] on span "Cancel" at bounding box center [339, 586] width 39 height 15
